Goal: Contribute content

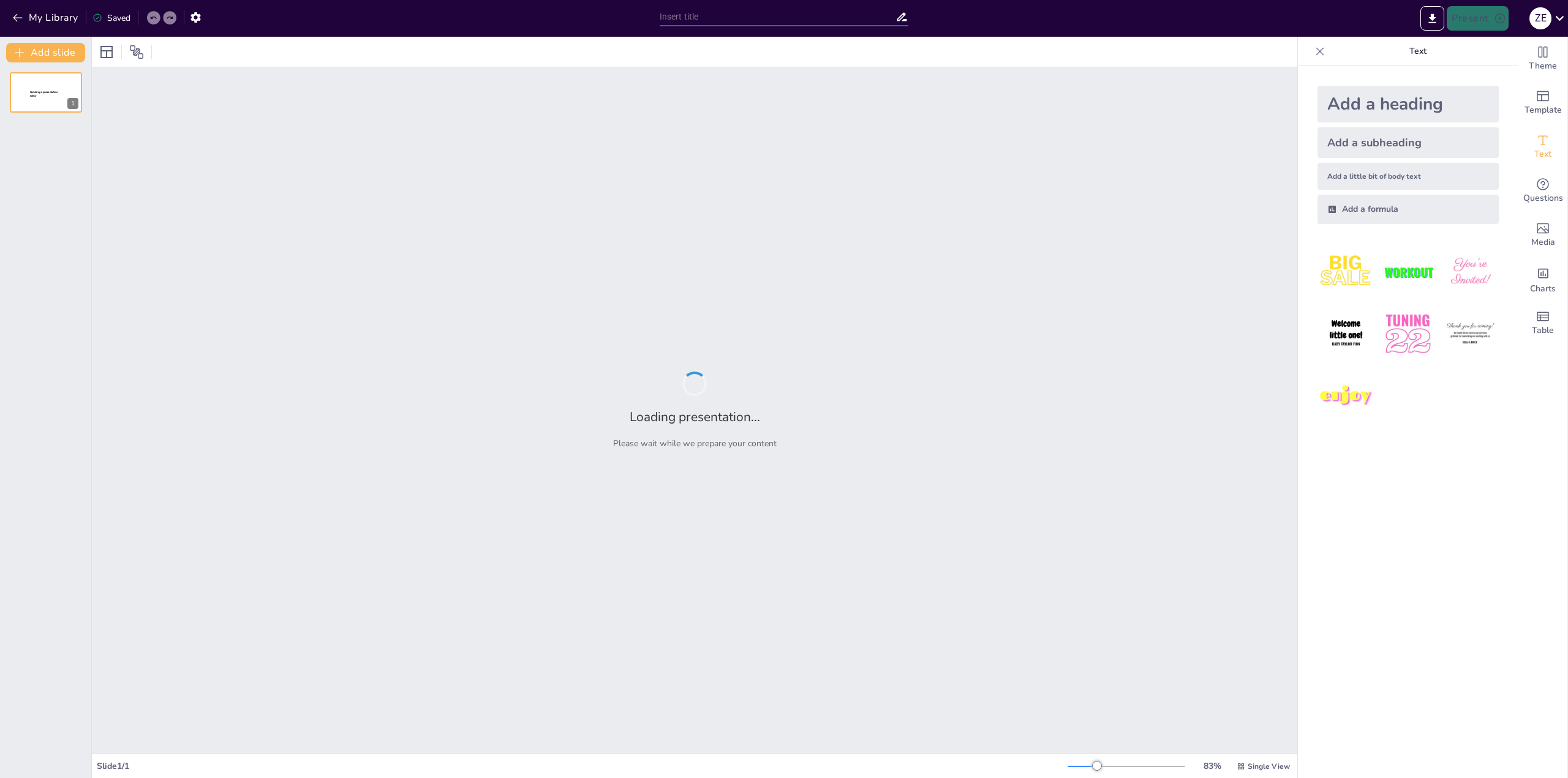
type input "领路者名校通：全球卓越教育之路"
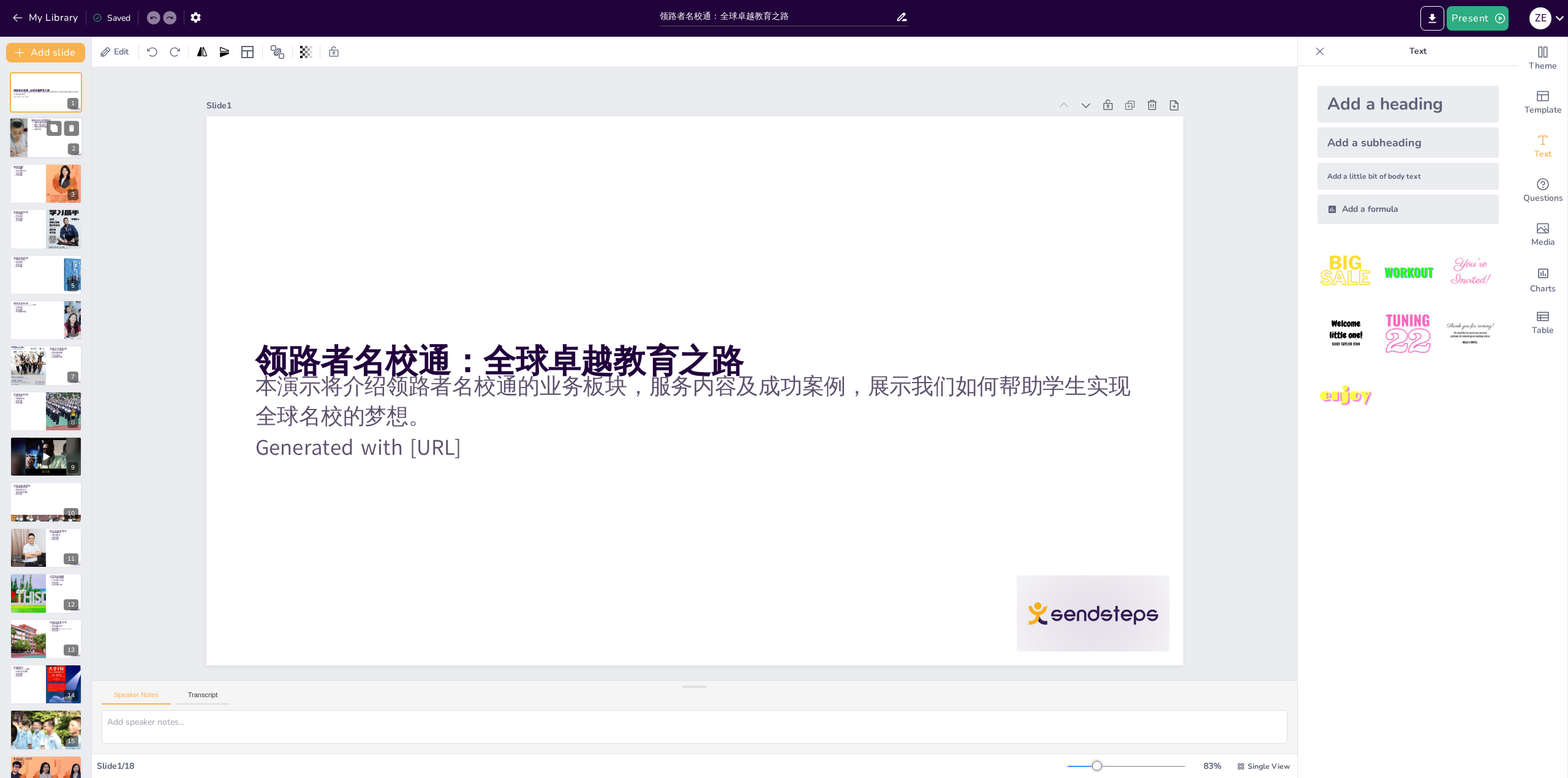
click at [42, 136] on div at bounding box center [46, 138] width 74 height 42
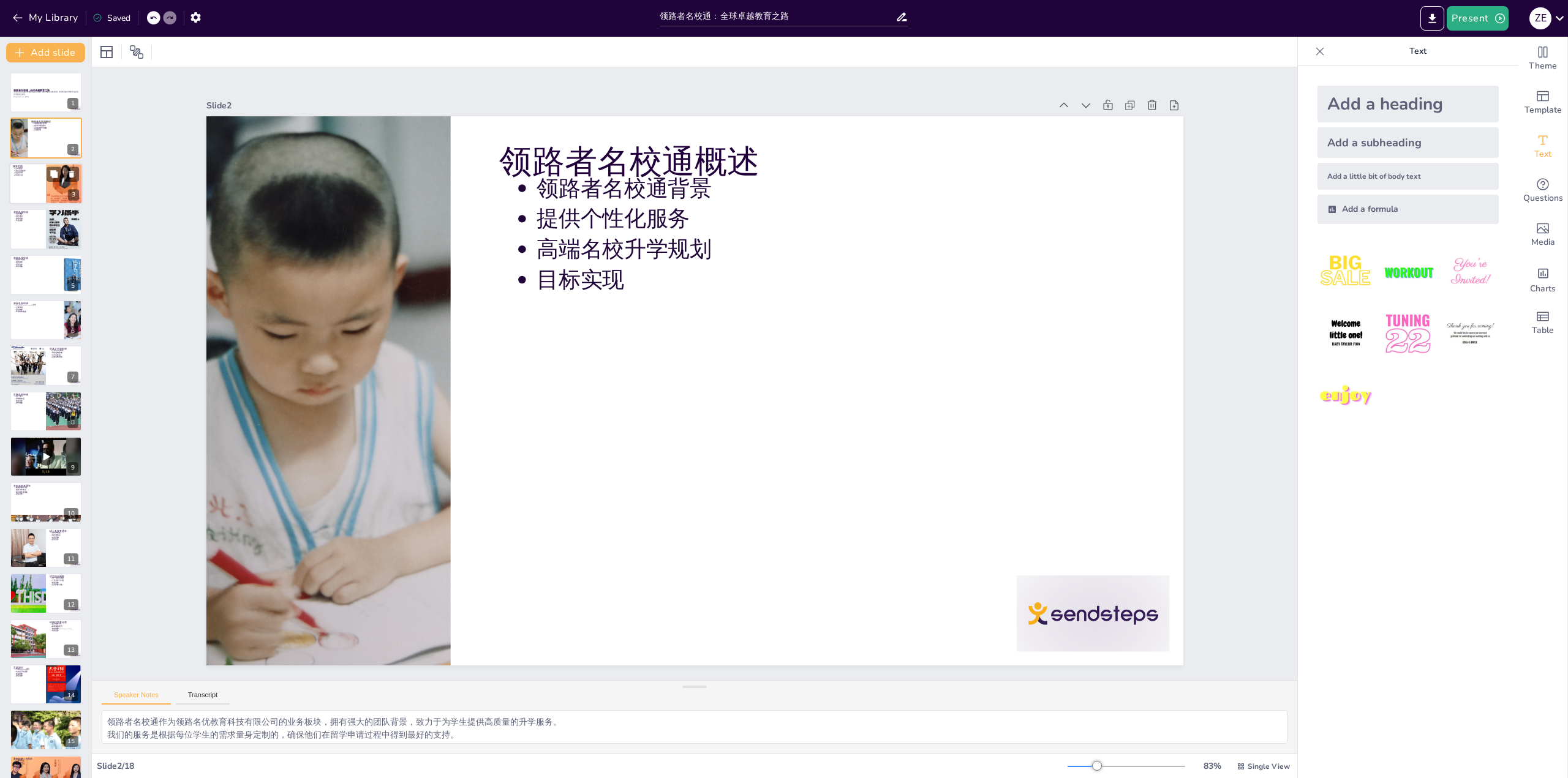
click at [31, 190] on div at bounding box center [46, 183] width 74 height 42
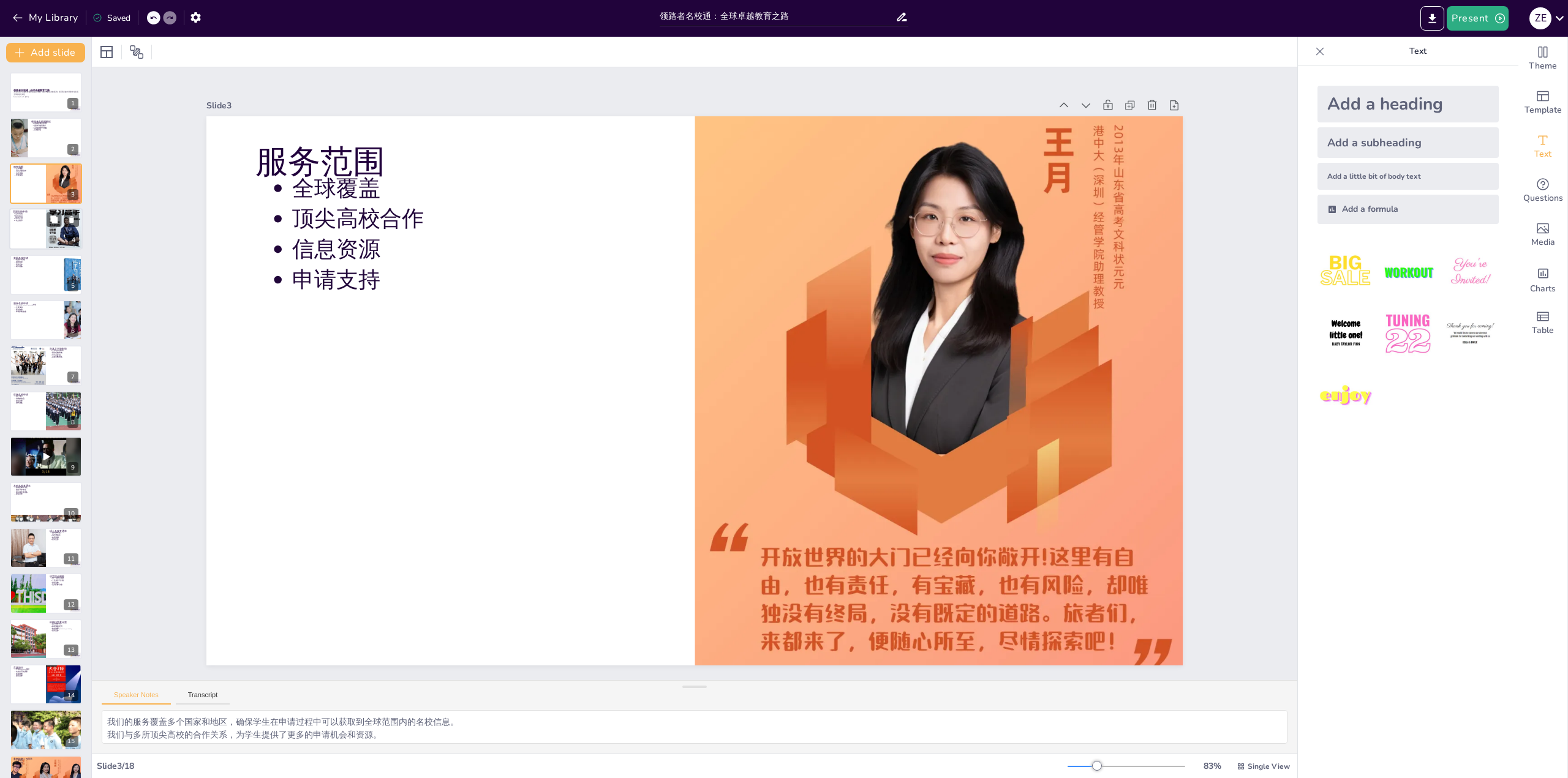
click at [26, 213] on p "定向通道" at bounding box center [29, 213] width 27 height 3
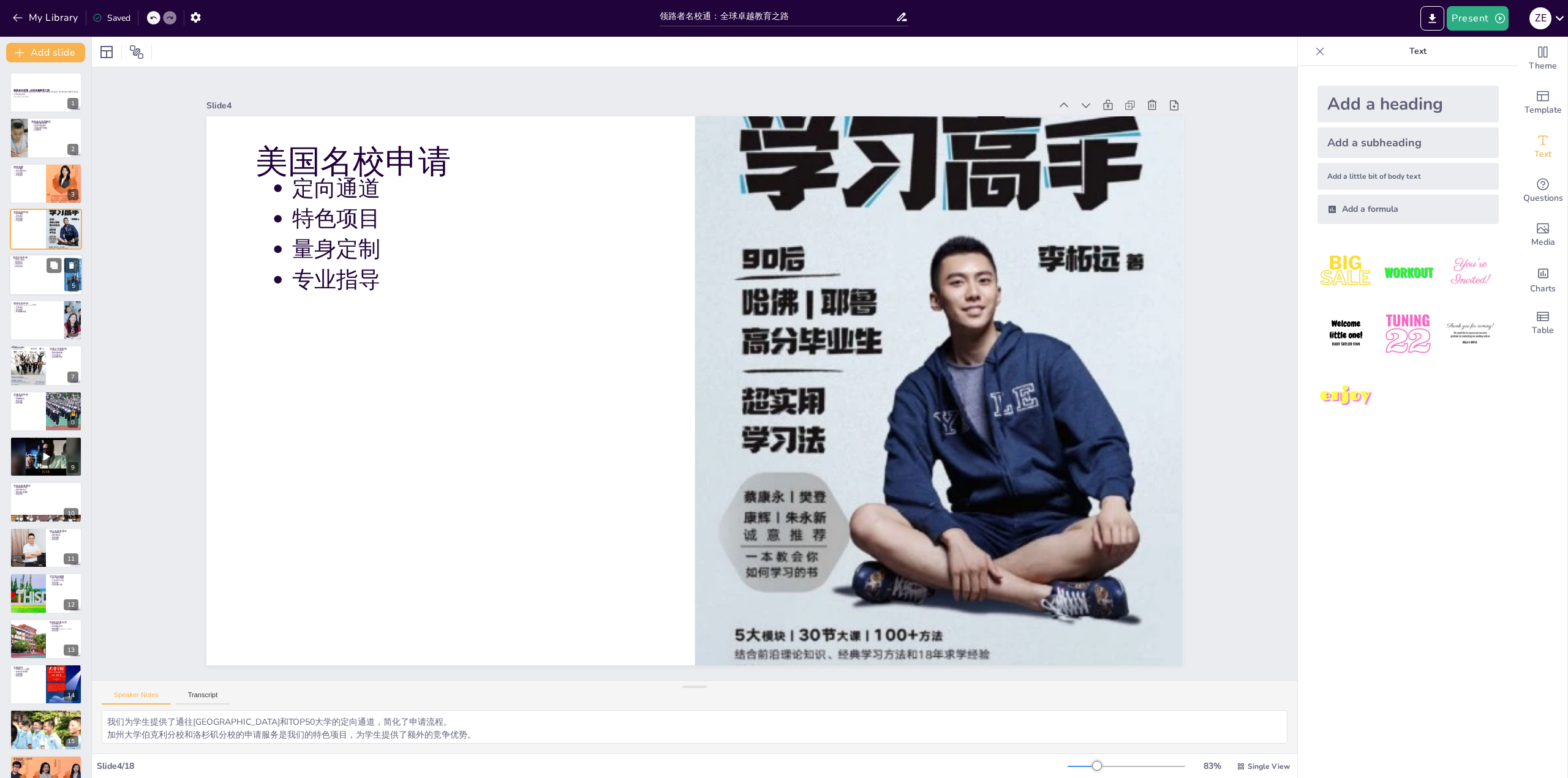
click at [27, 262] on p "精准指导" at bounding box center [38, 261] width 45 height 3
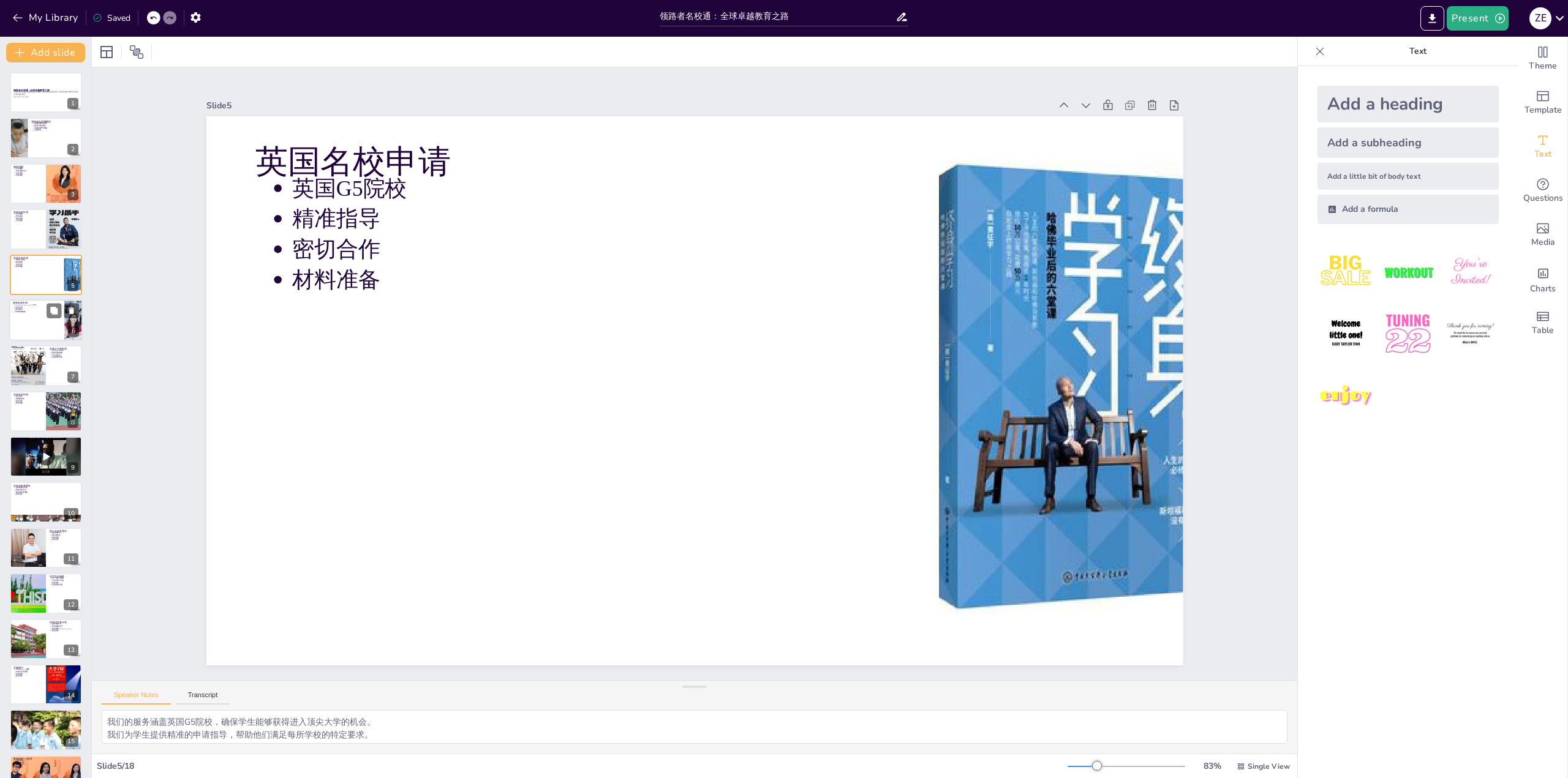
click at [33, 321] on div at bounding box center [46, 320] width 74 height 42
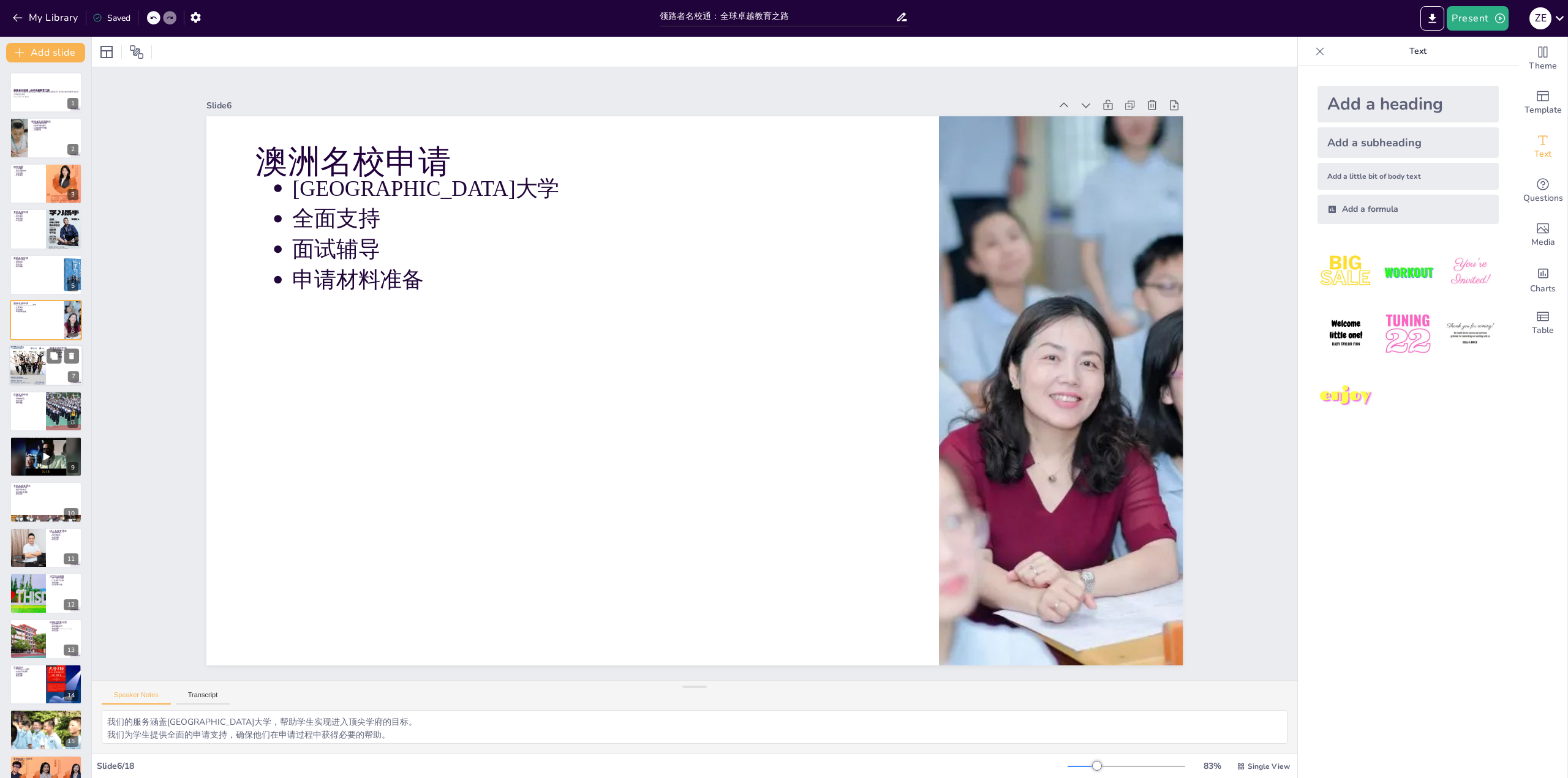
click at [36, 373] on div at bounding box center [28, 366] width 37 height 50
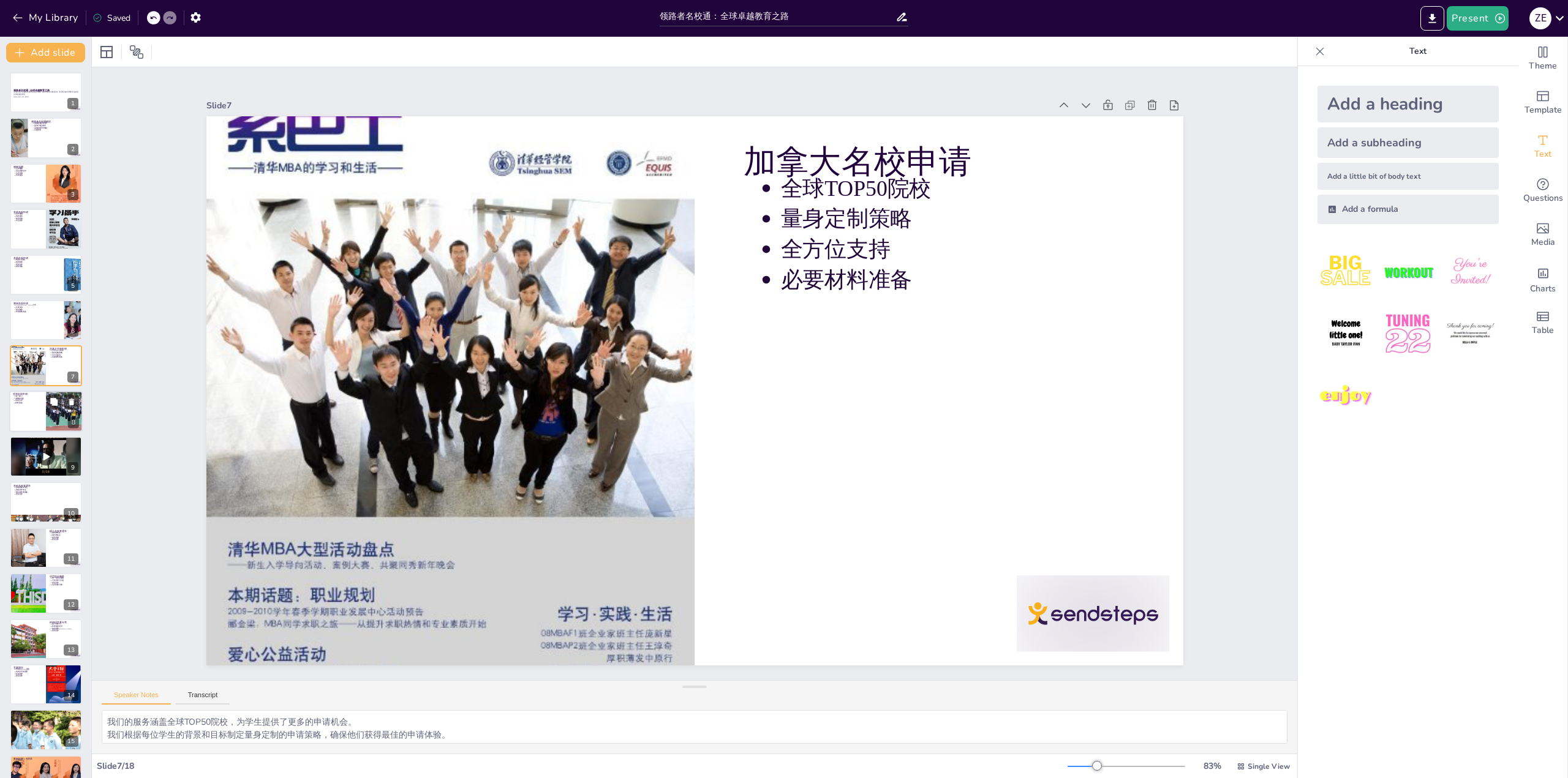
click at [33, 412] on div at bounding box center [46, 411] width 74 height 42
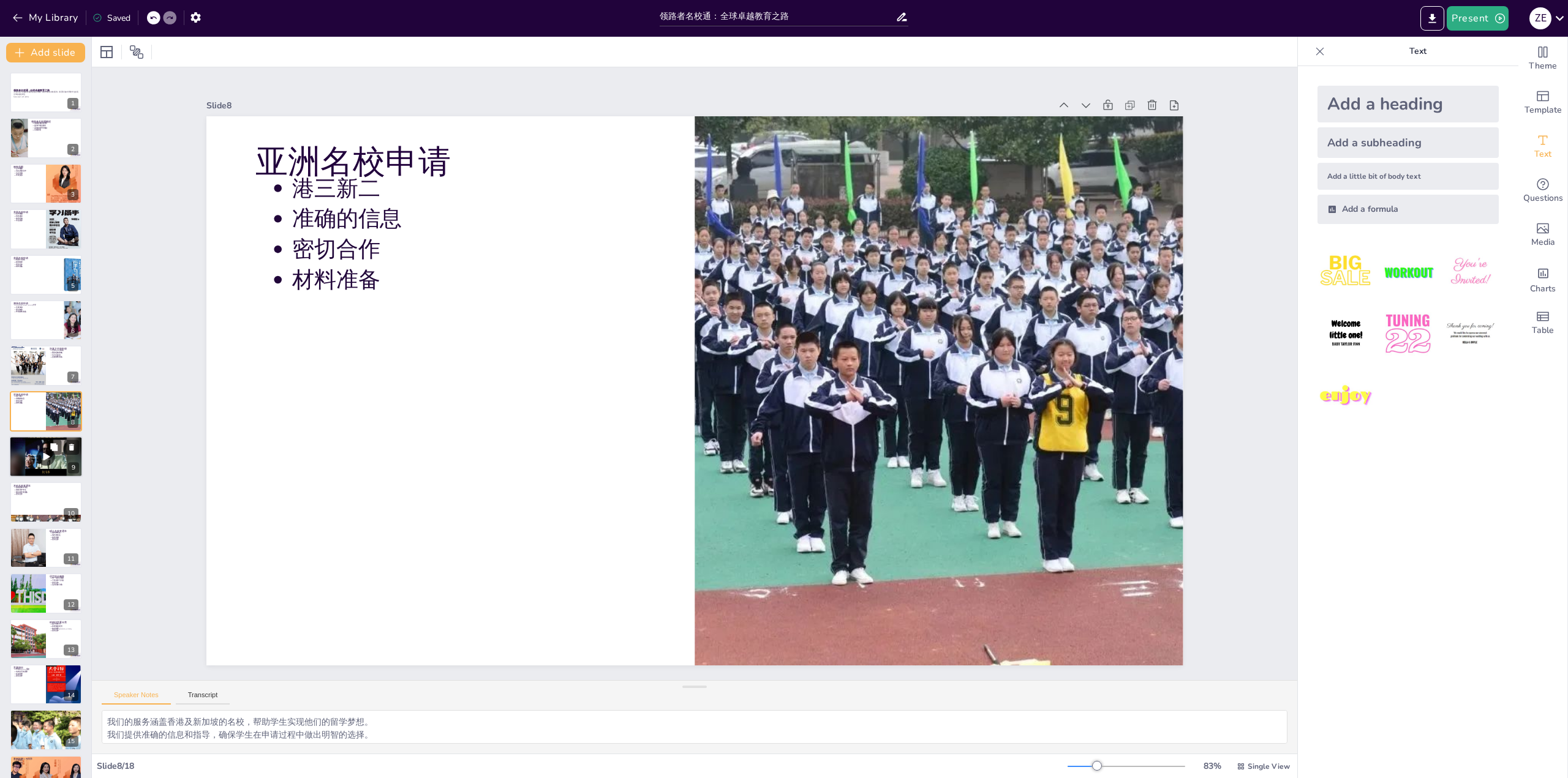
click at [37, 457] on div at bounding box center [46, 457] width 74 height 74
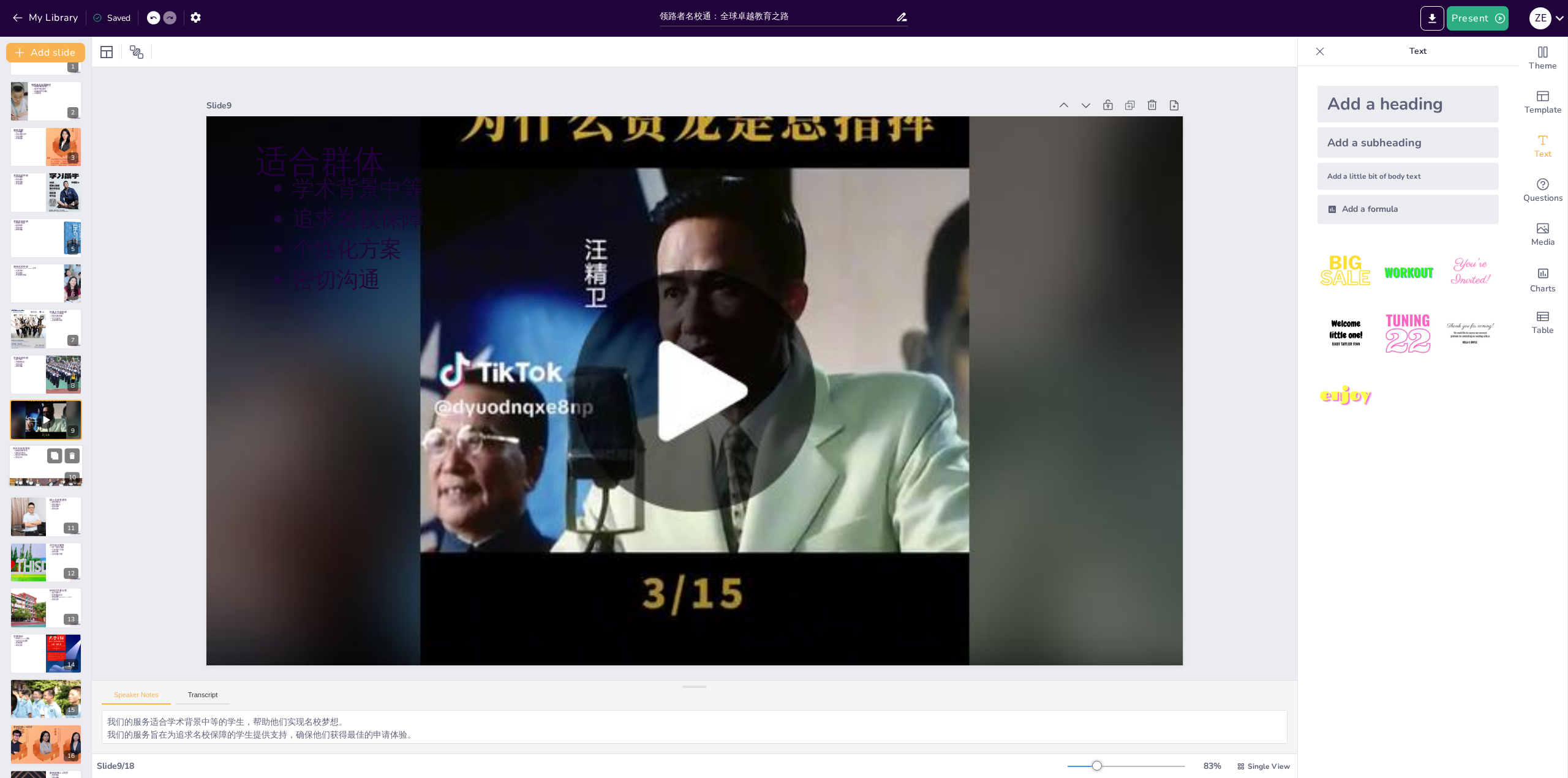
click at [42, 445] on div "本科名校直通车 体制内高中学生 国际高中学生 规划及申请准备 密切合作" at bounding box center [46, 445] width 74 height 0
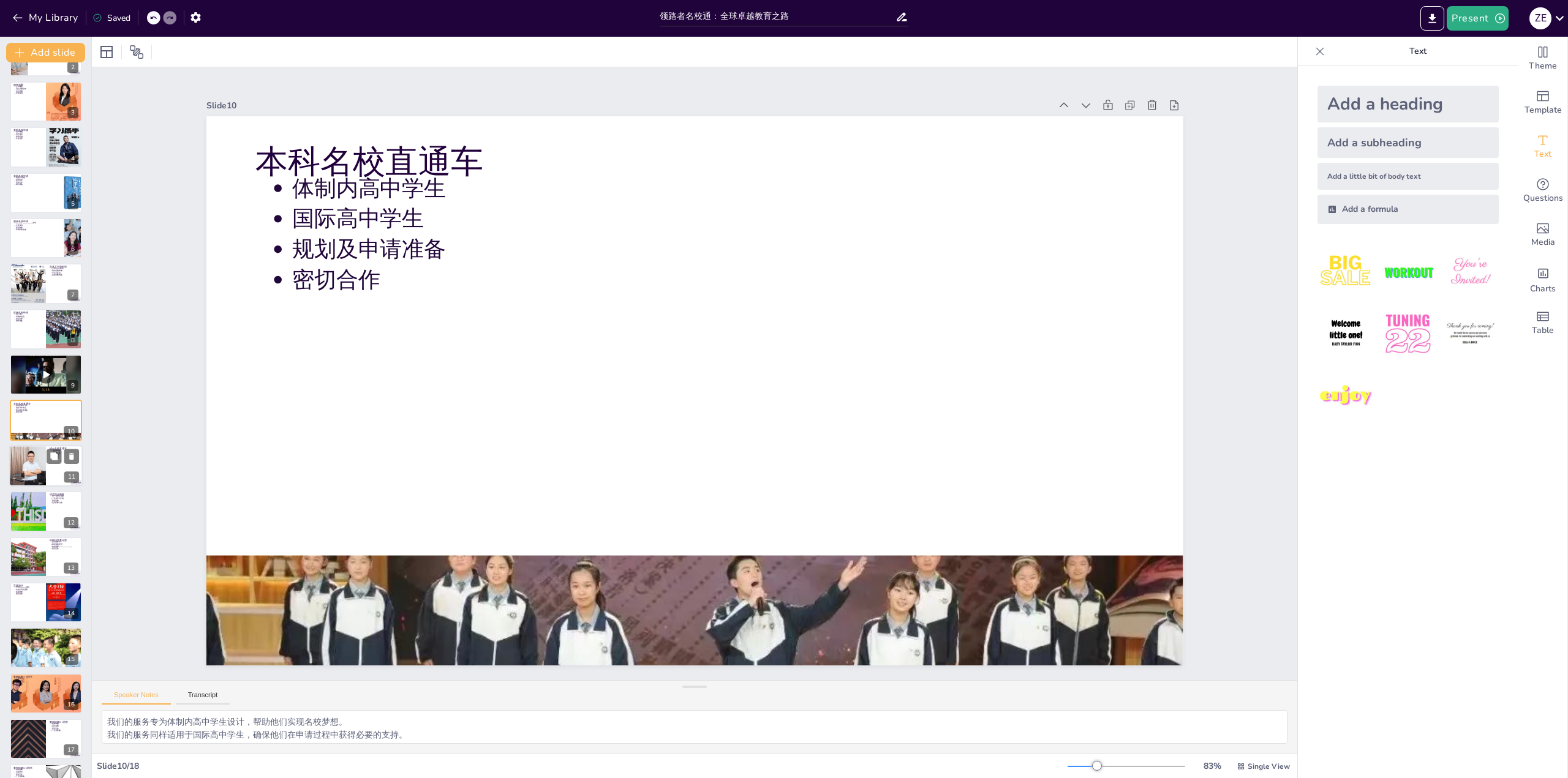
click at [31, 463] on div at bounding box center [28, 466] width 63 height 42
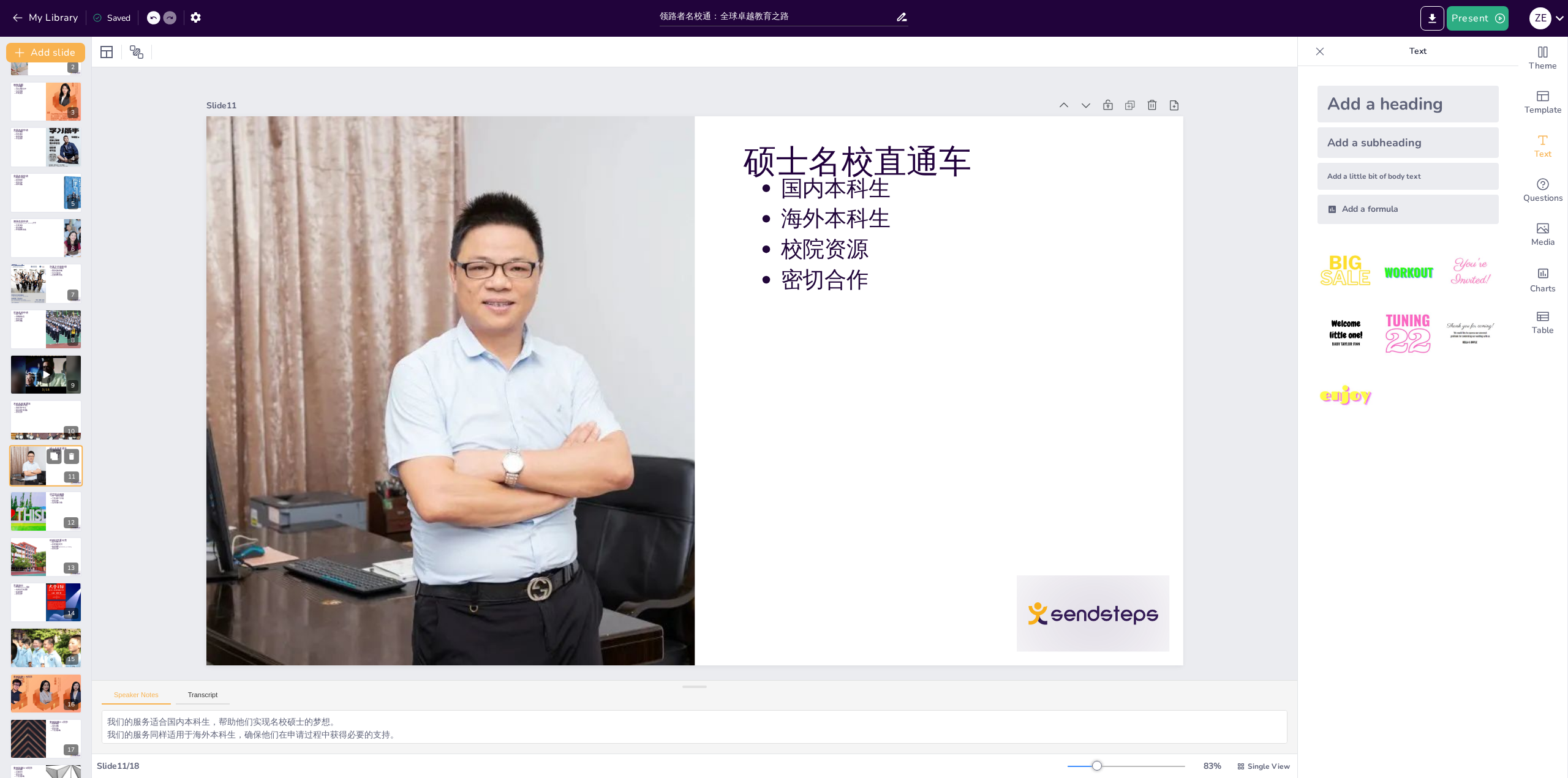
scroll to position [118, 0]
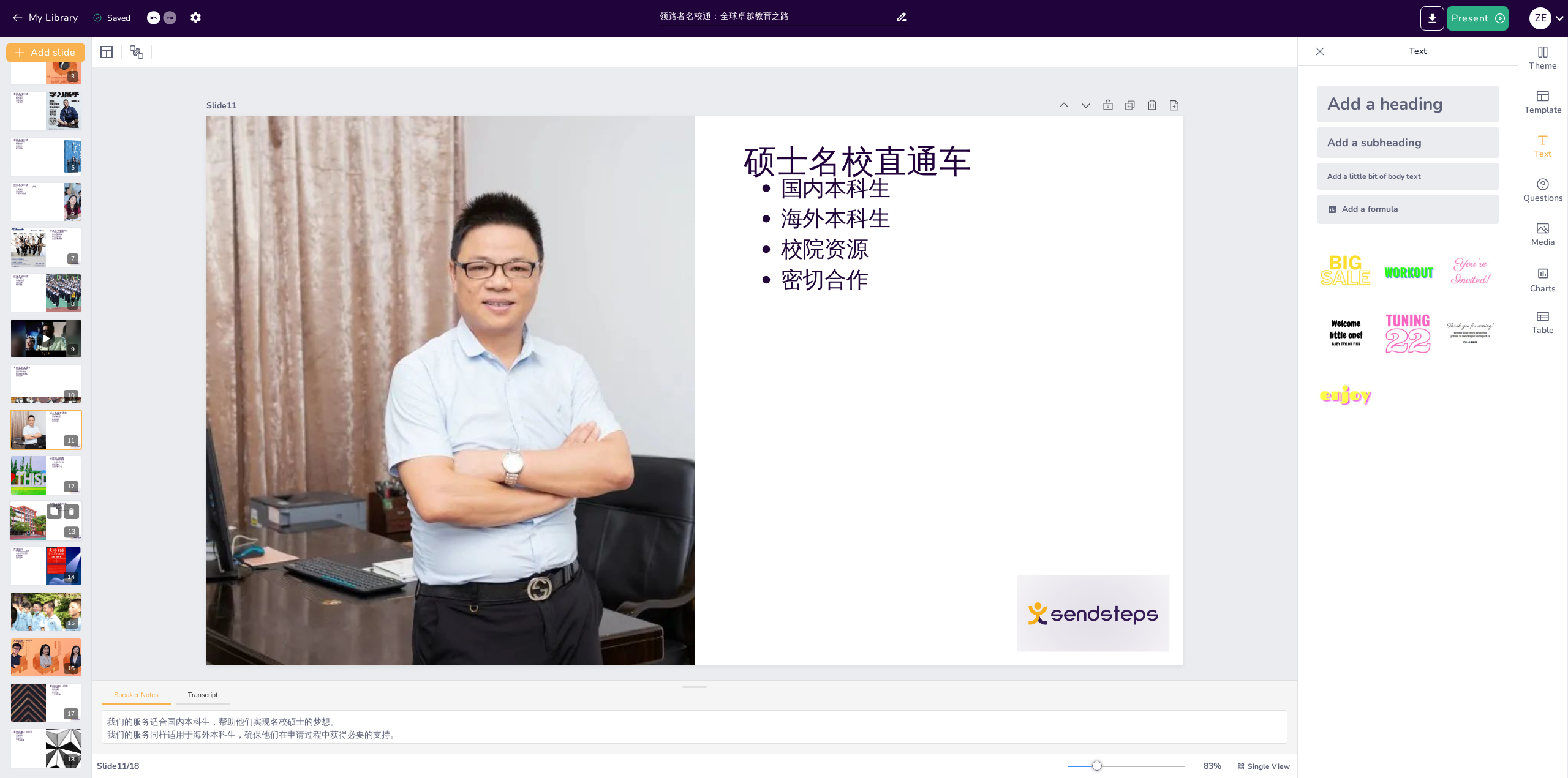
click at [26, 517] on div at bounding box center [28, 520] width 63 height 42
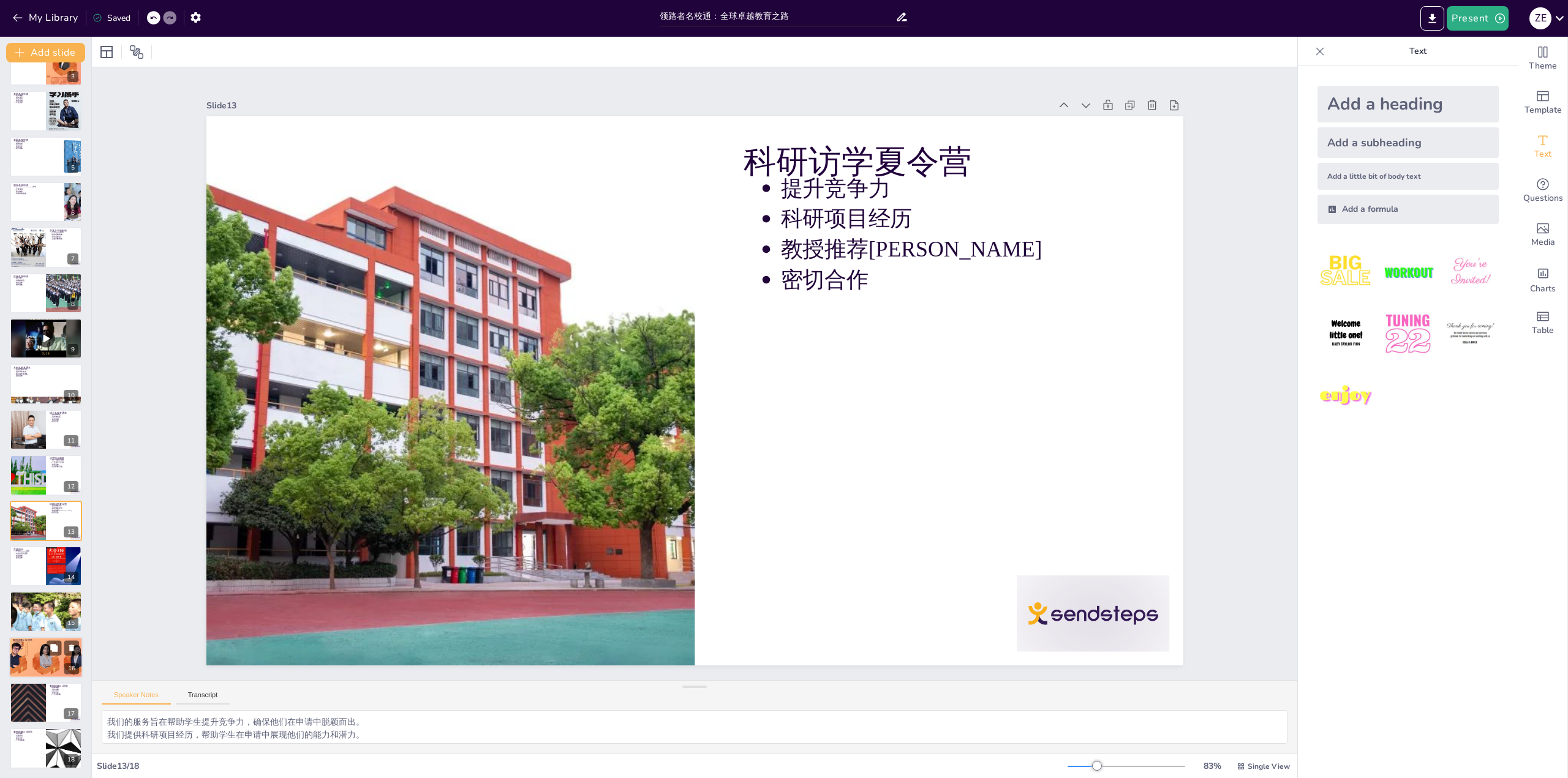
click at [43, 650] on p "密切合作" at bounding box center [47, 649] width 64 height 3
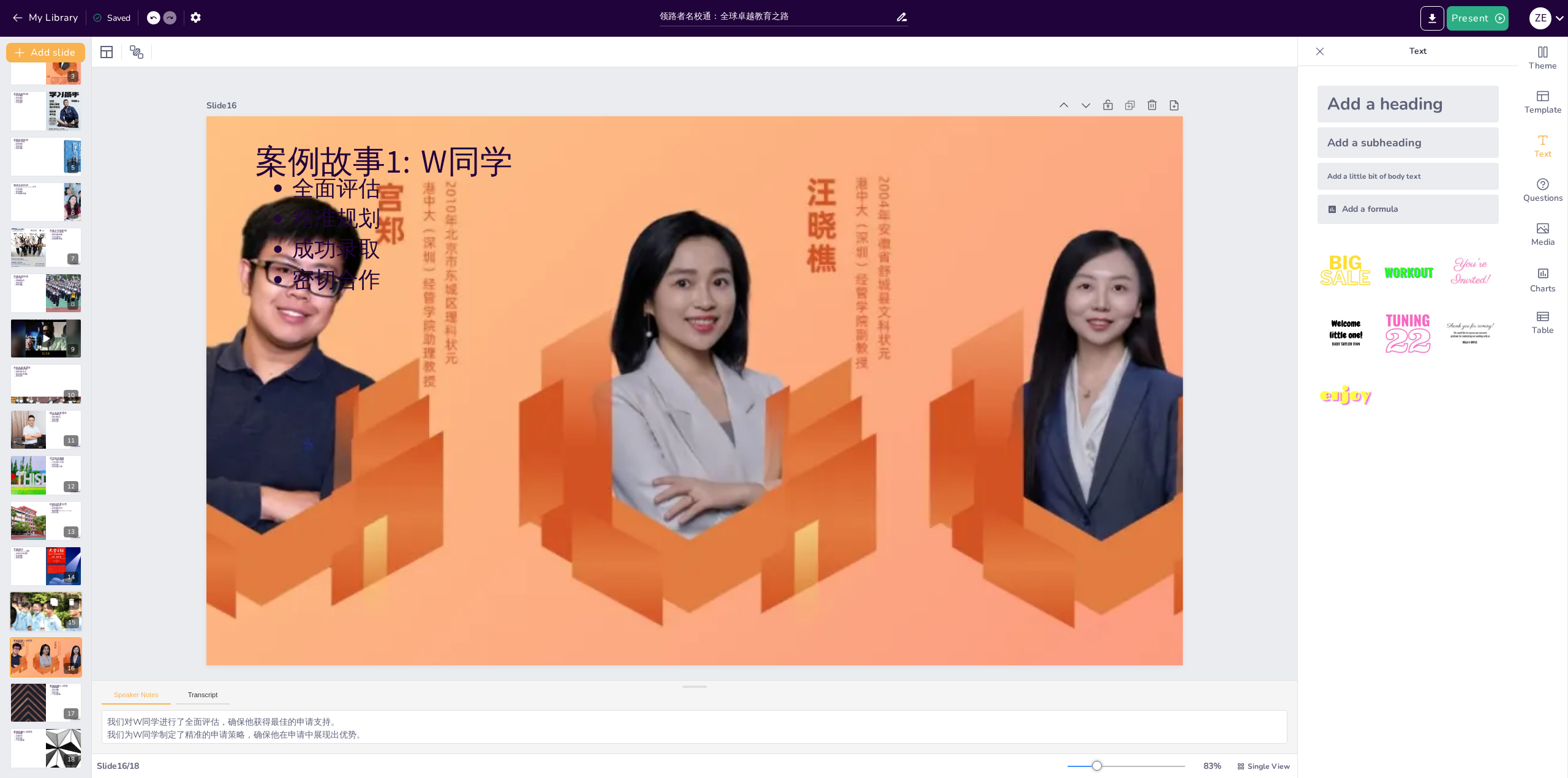
click at [43, 603] on p "留学梦想" at bounding box center [47, 603] width 64 height 3
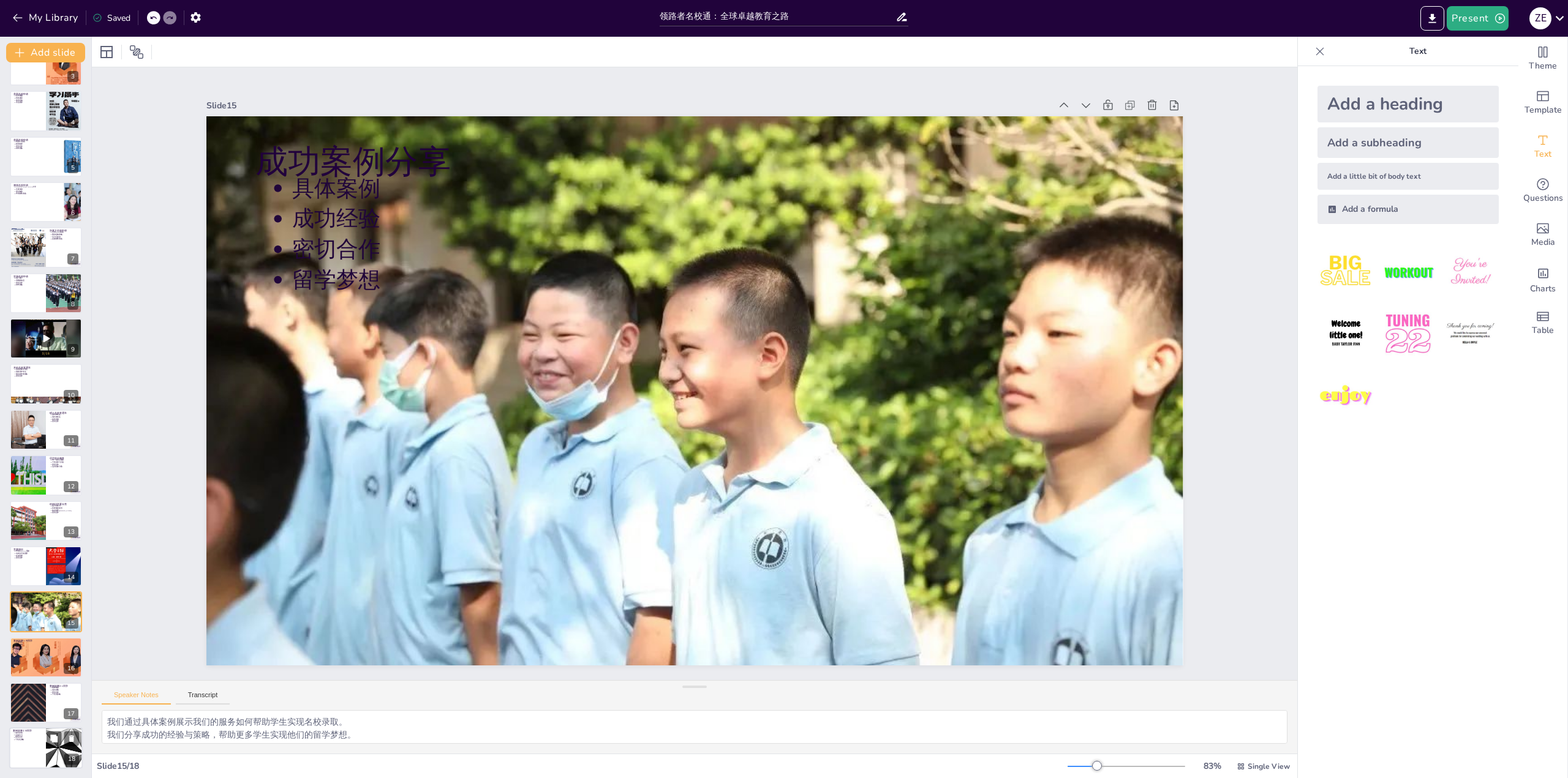
click at [41, 751] on div at bounding box center [46, 748] width 74 height 42
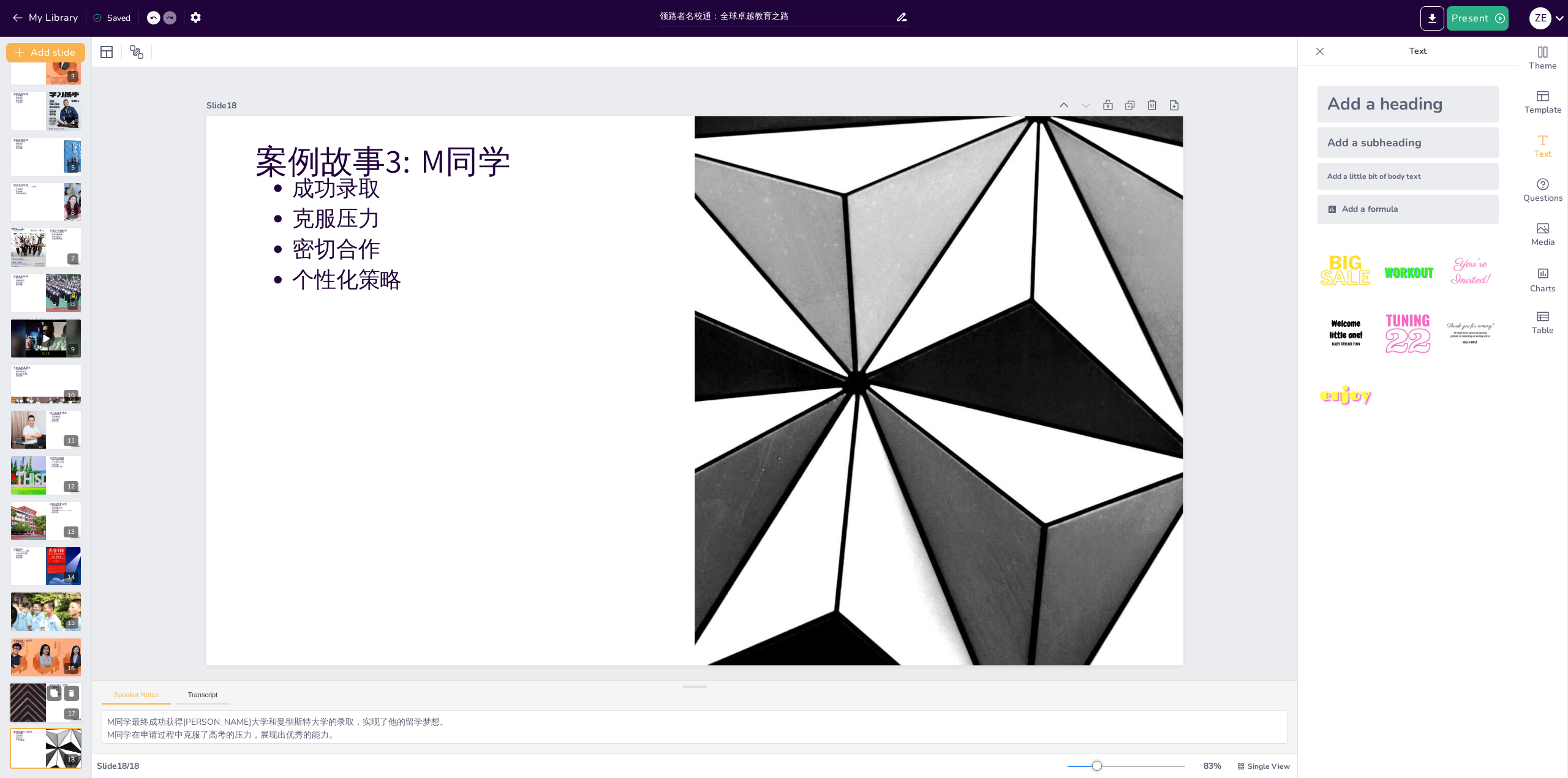
click at [45, 686] on div at bounding box center [28, 702] width 74 height 42
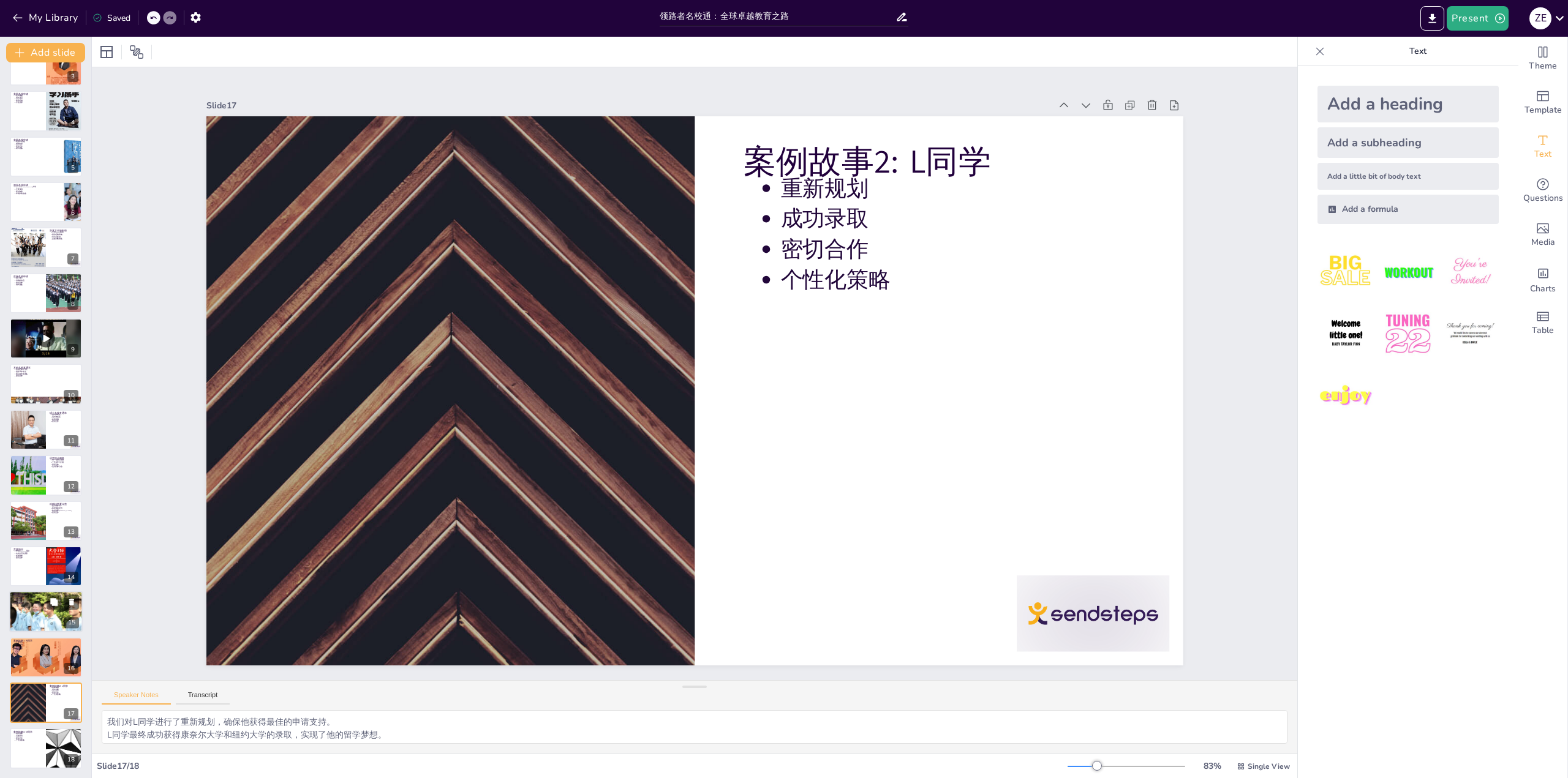
click at [42, 616] on div at bounding box center [46, 611] width 74 height 49
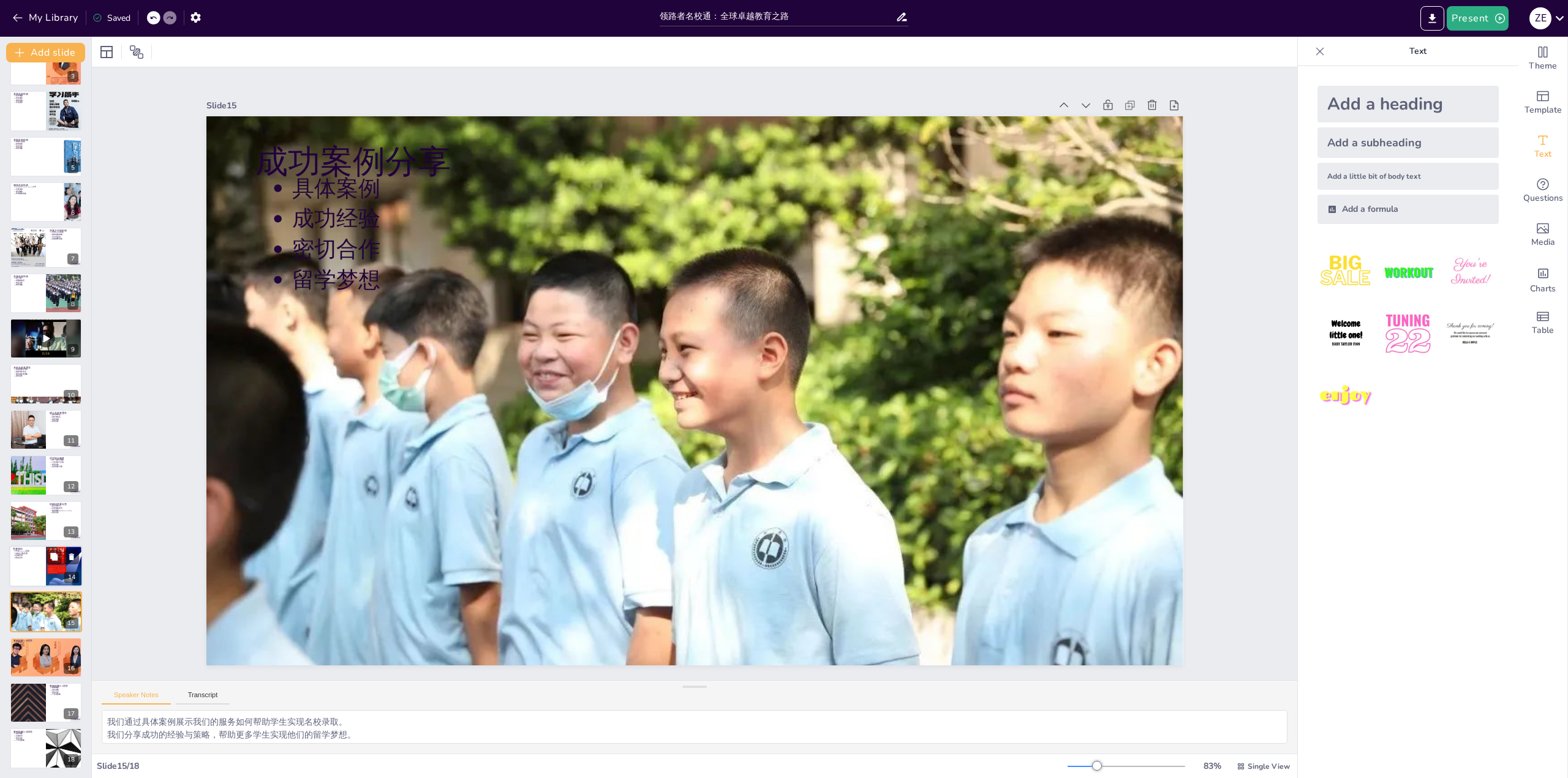
click at [40, 564] on div at bounding box center [46, 565] width 74 height 42
type textarea "我们的服务专为申请TOP20/30院校的学生设计，帮助他们提升申请竞争力。 我们提供名校认可的国际竞赛选择，确保学生的申请材料更具竞争力。 我们帮助学生选择与…"
